Goal: Information Seeking & Learning: Check status

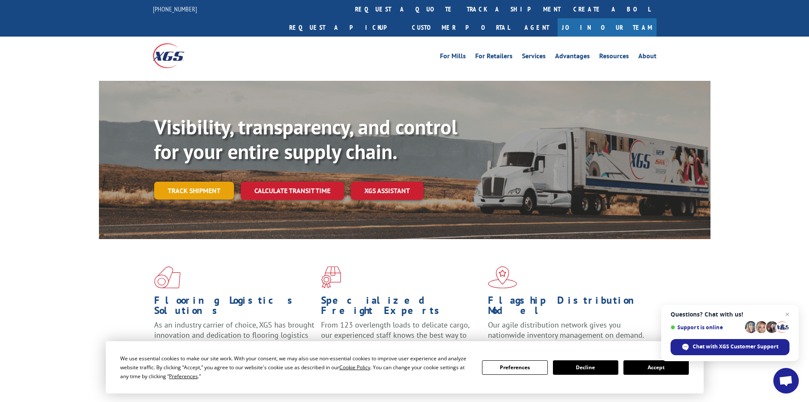
click at [228, 181] on link "Track shipment" at bounding box center [194, 190] width 80 height 18
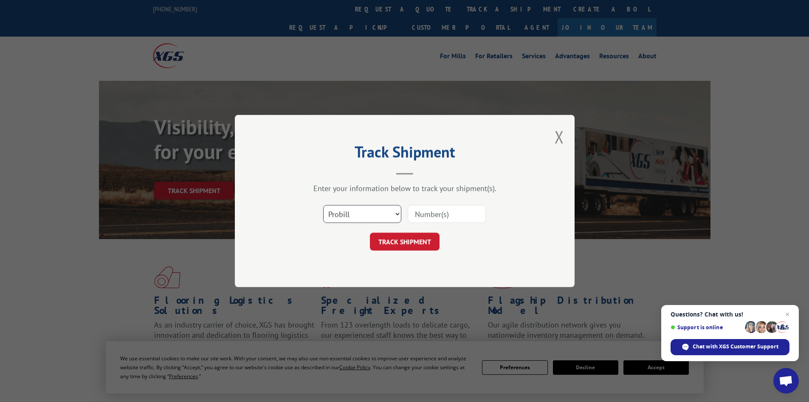
click at [350, 215] on select "Select category... Probill BOL PO" at bounding box center [362, 214] width 78 height 18
select select "bol"
click at [323, 205] on select "Select category... Probill BOL PO" at bounding box center [362, 214] width 78 height 18
click at [385, 246] on button "TRACK SHIPMENT" at bounding box center [405, 241] width 70 height 18
click at [431, 217] on input at bounding box center [447, 214] width 78 height 18
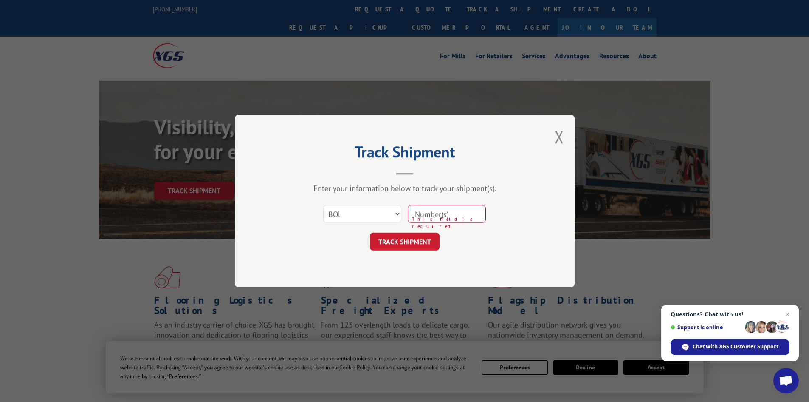
paste input "6025232"
type input "6025232"
click at [370, 232] on button "TRACK SHIPMENT" at bounding box center [405, 241] width 70 height 18
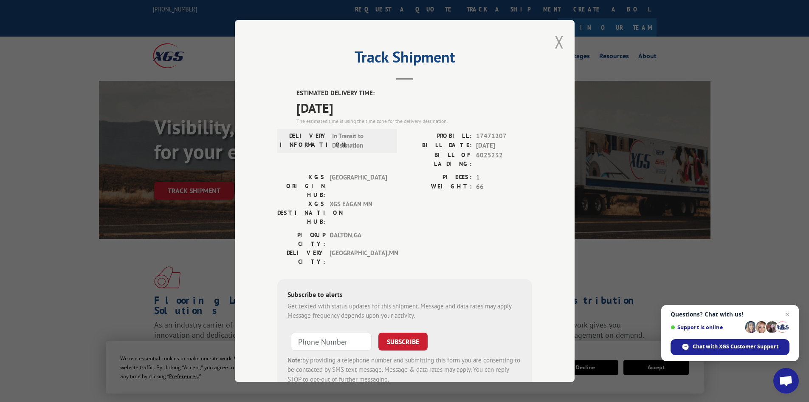
click at [555, 43] on button "Close modal" at bounding box center [559, 42] width 9 height 23
